Goal: Information Seeking & Learning: Learn about a topic

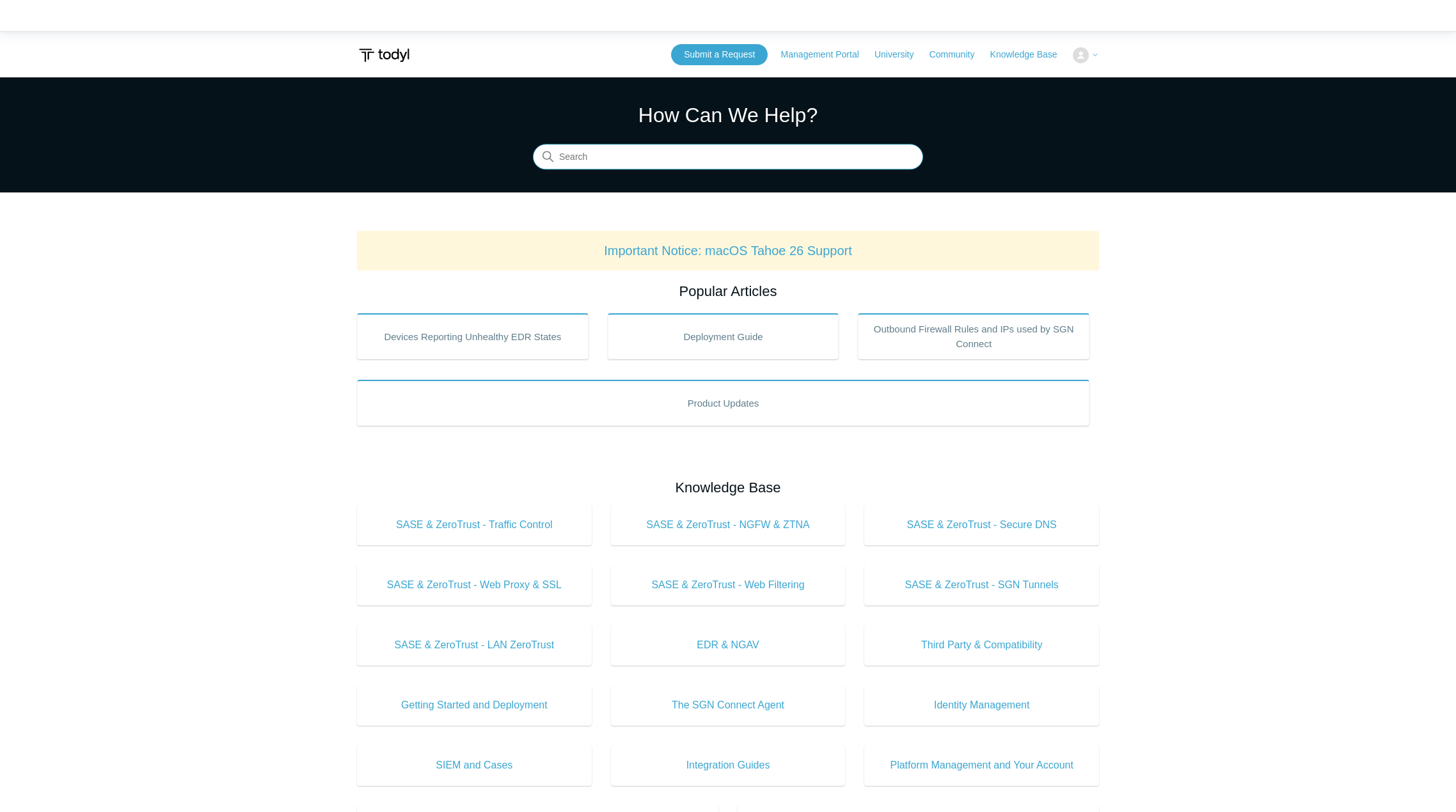
click at [725, 159] on input "Search" at bounding box center [728, 157] width 391 height 25
type input "static ip"
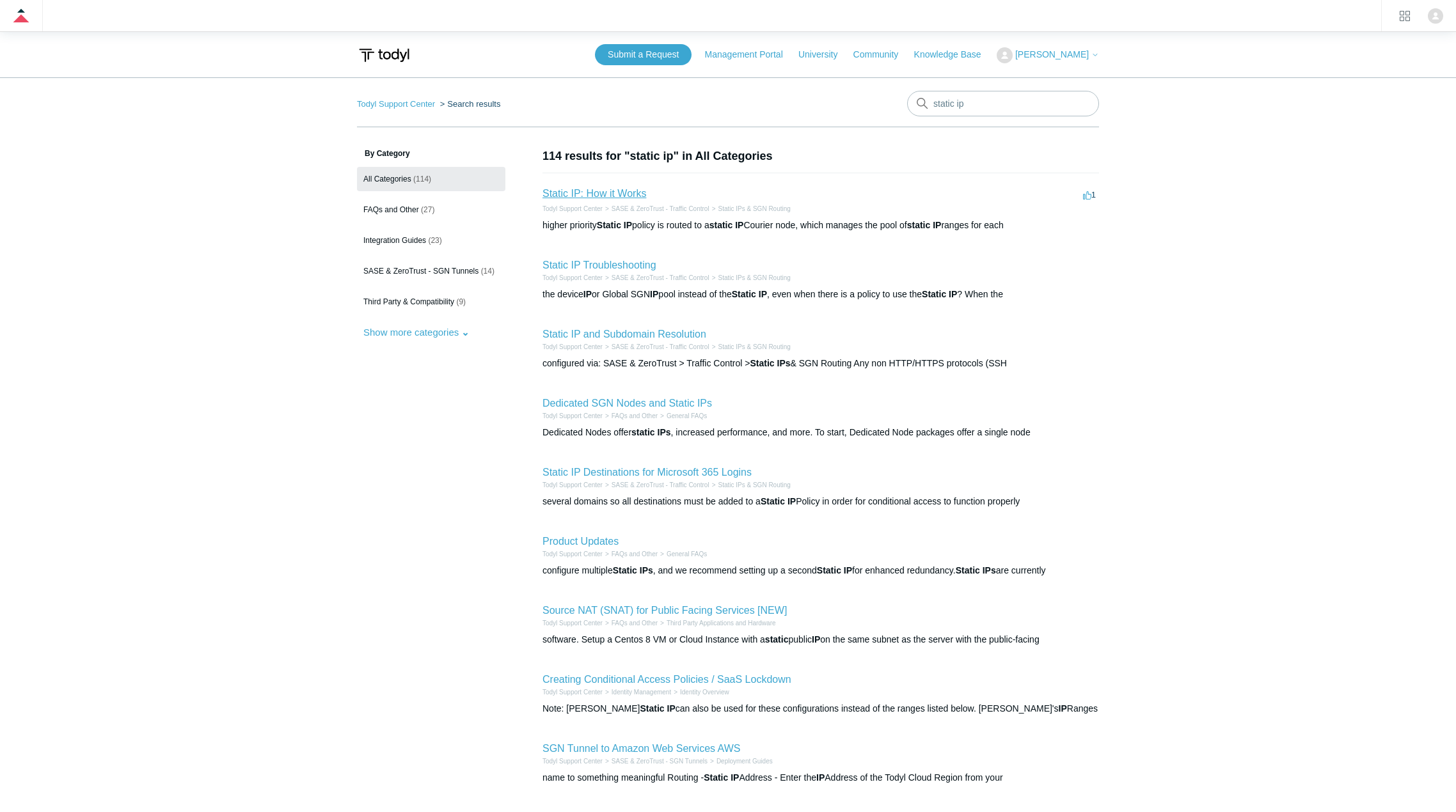
click at [608, 194] on link "Static IP: How it Works" at bounding box center [595, 193] width 104 height 11
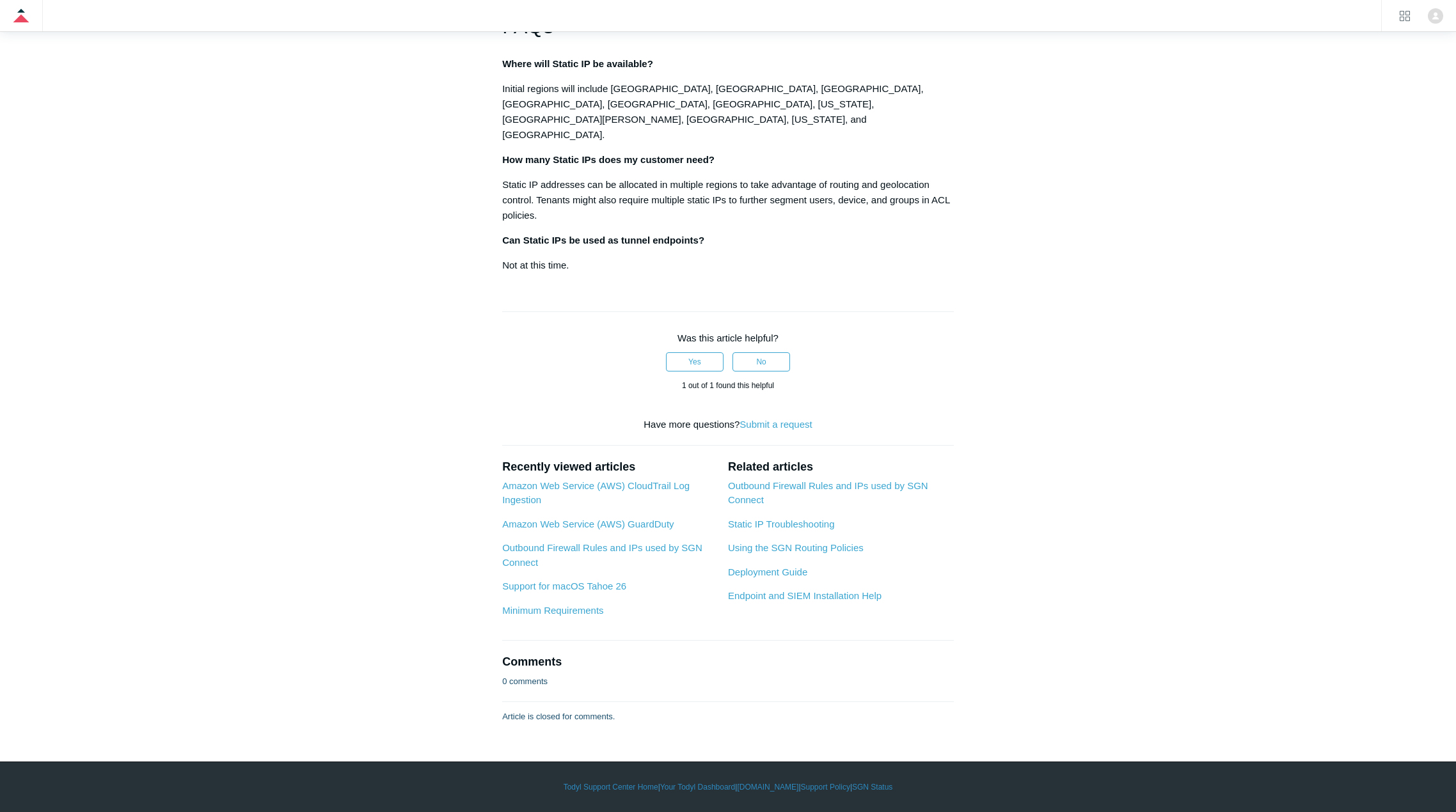
scroll to position [2622, 0]
click at [816, 553] on link "Using the SGN Routing Policies" at bounding box center [796, 548] width 135 height 11
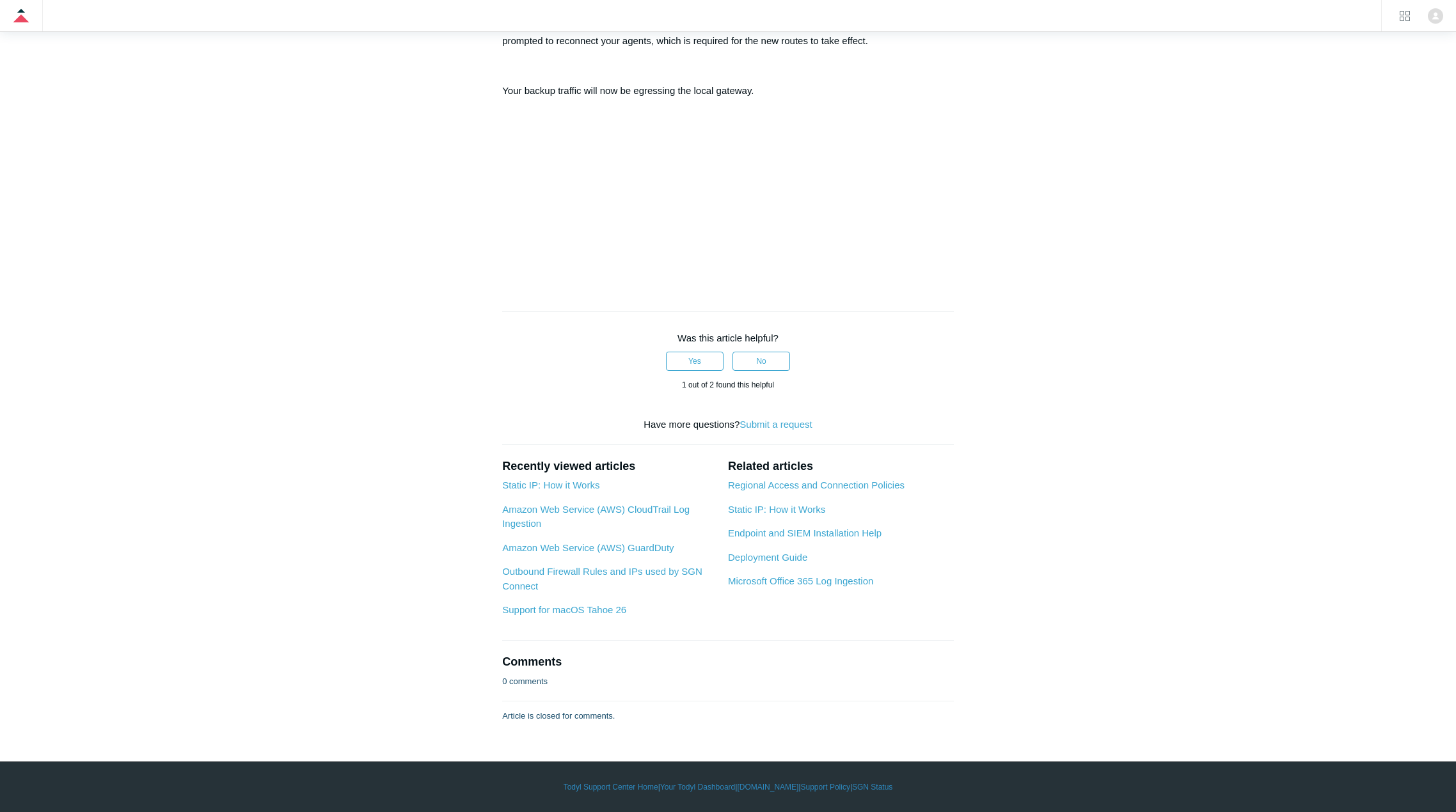
scroll to position [1215, 0]
drag, startPoint x: 826, startPoint y: 571, endPoint x: 827, endPoint y: 555, distance: 16.0
click at [826, 490] on link "Regional Access and Connection Policies" at bounding box center [816, 485] width 177 height 11
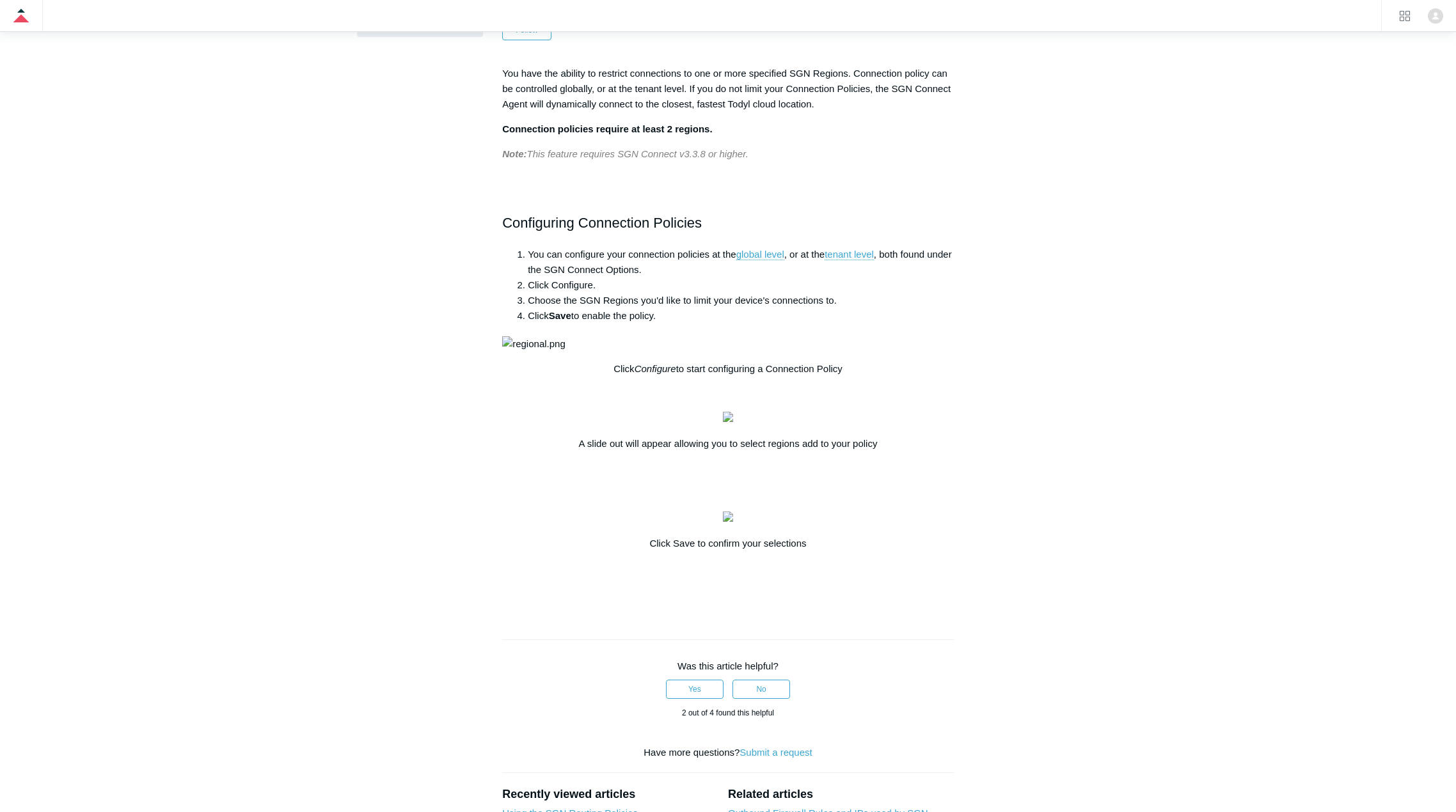
scroll to position [192, 0]
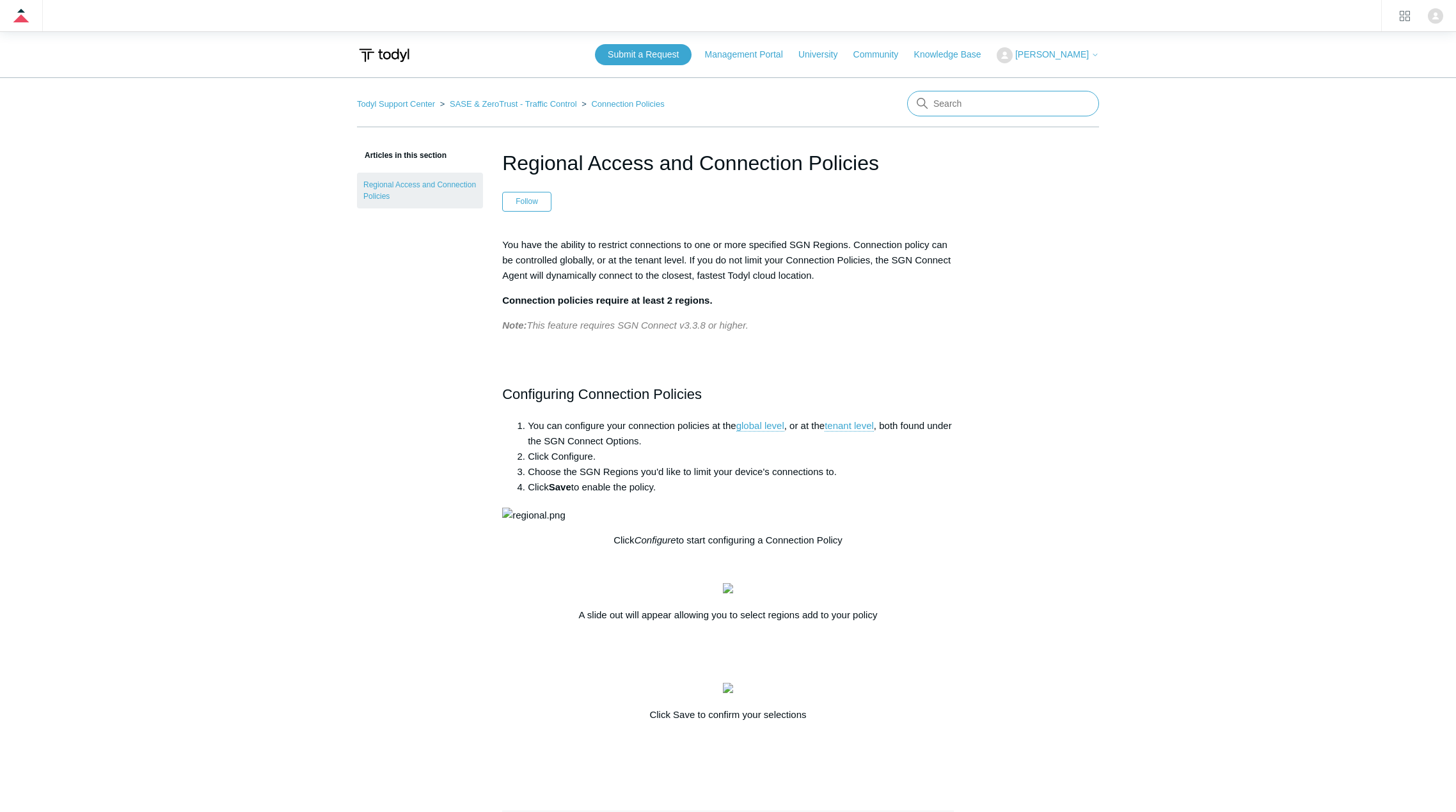
click at [978, 103] on input "Search" at bounding box center [1003, 103] width 192 height 25
type input "firewall"
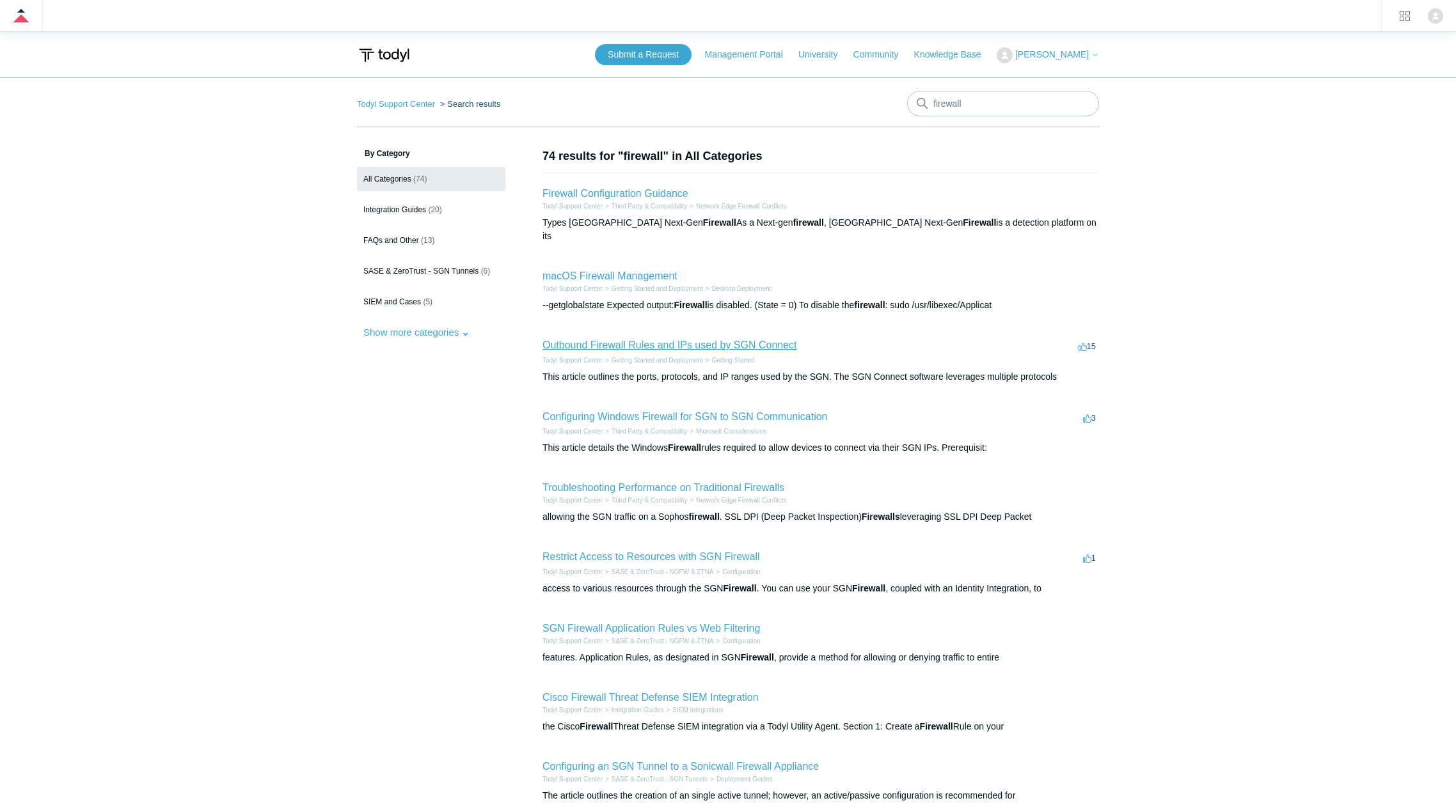
click at [780, 340] on link "Outbound Firewall Rules and IPs used by SGN Connect" at bounding box center [670, 345] width 255 height 11
